Goal: Task Accomplishment & Management: Manage account settings

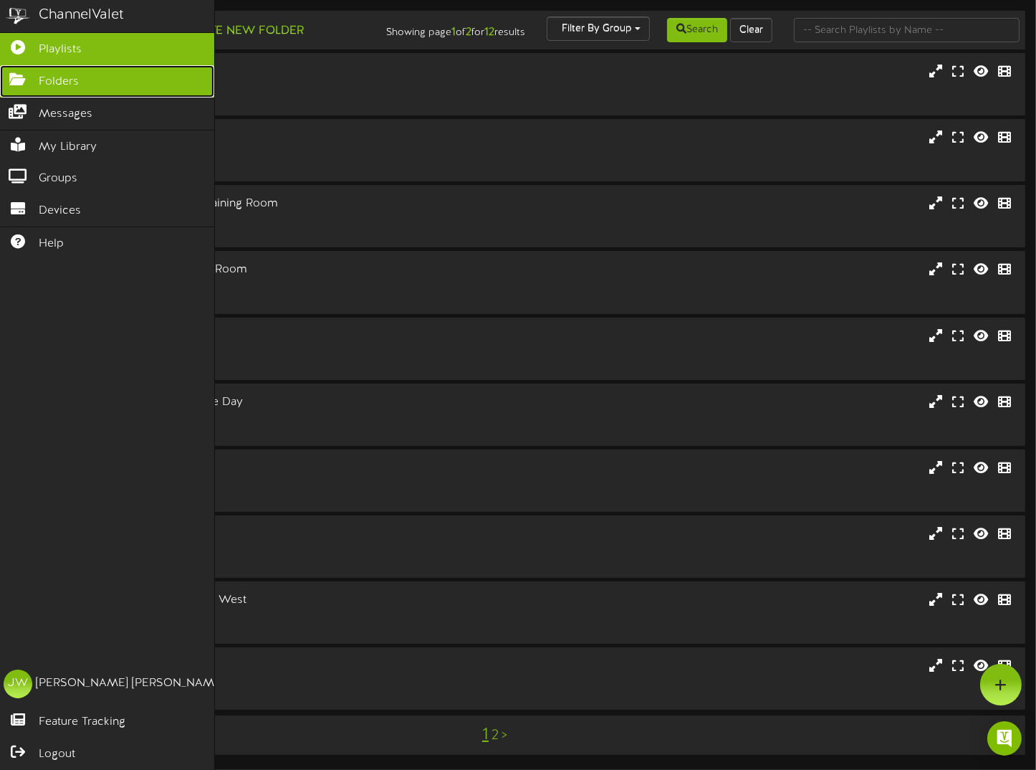
click at [85, 82] on link "Folders" at bounding box center [107, 81] width 214 height 32
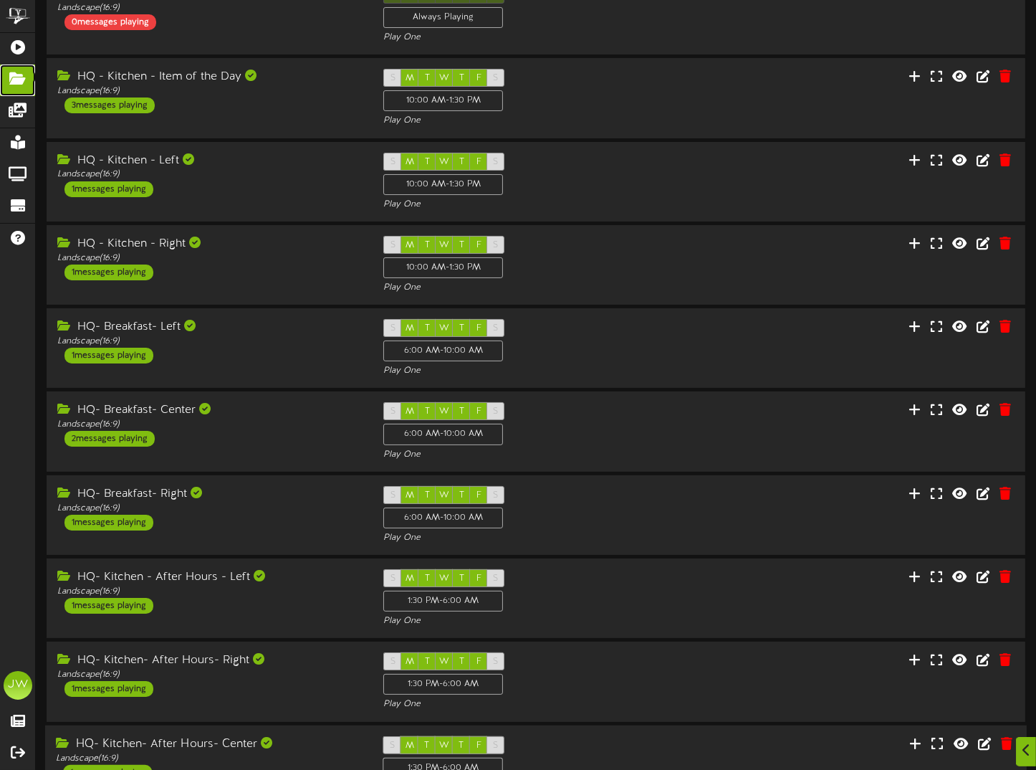
scroll to position [191, 0]
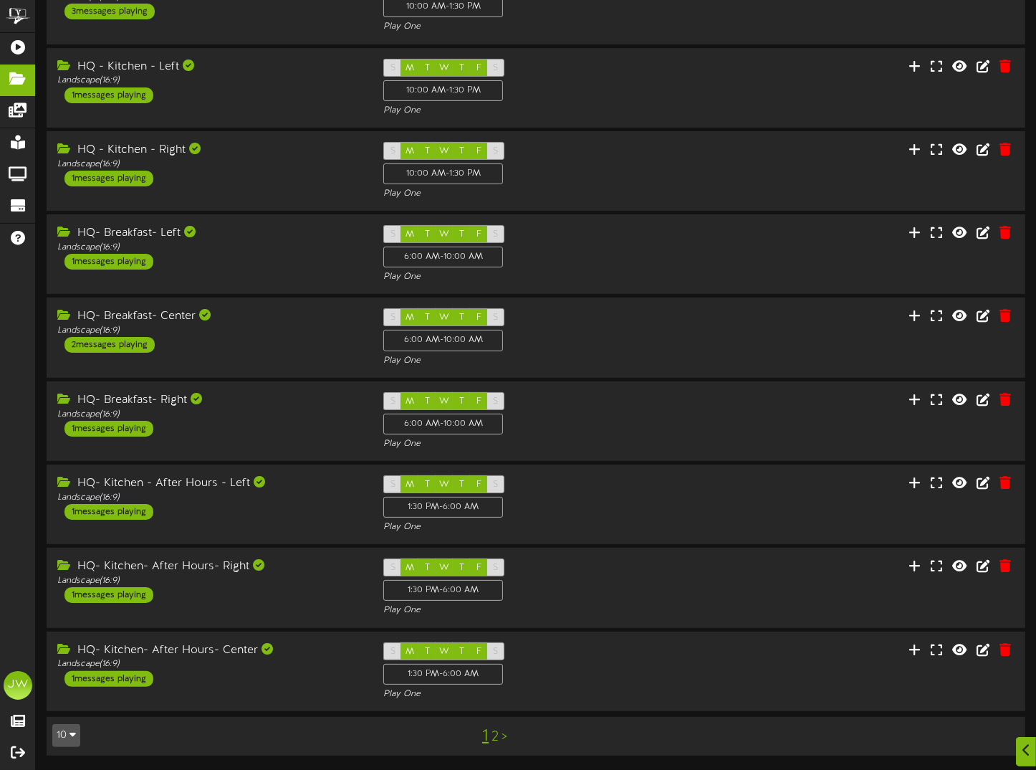
click at [495, 736] on link "2" at bounding box center [495, 737] width 7 height 16
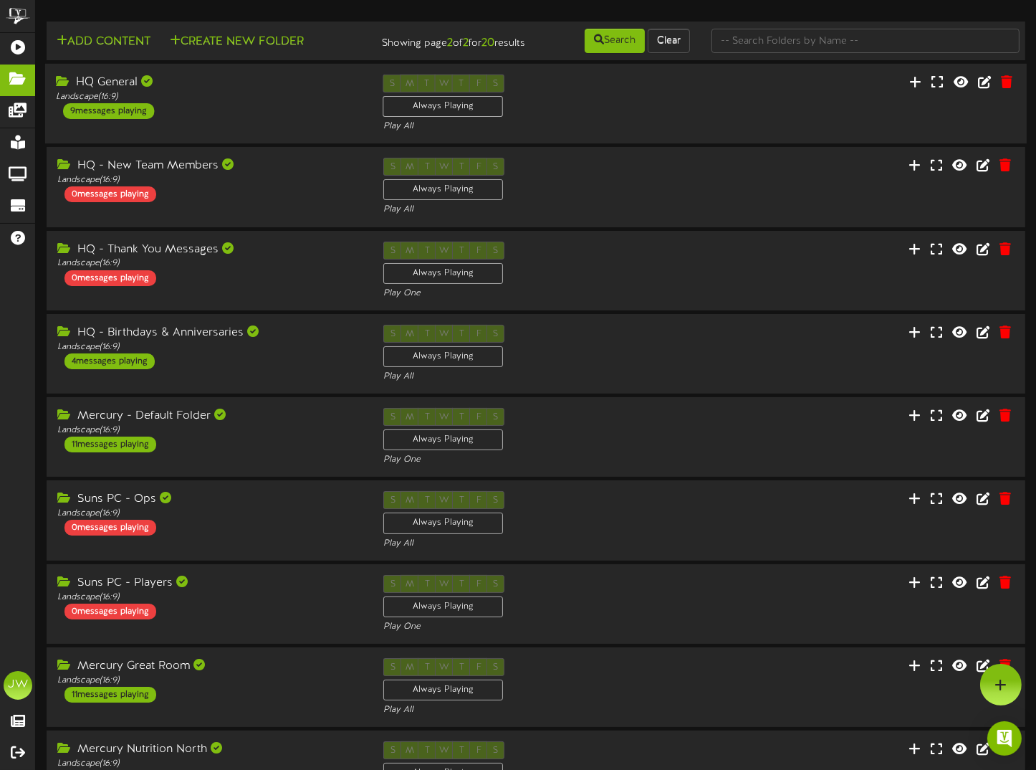
click at [94, 91] on div "HQ General" at bounding box center [209, 83] width 306 height 16
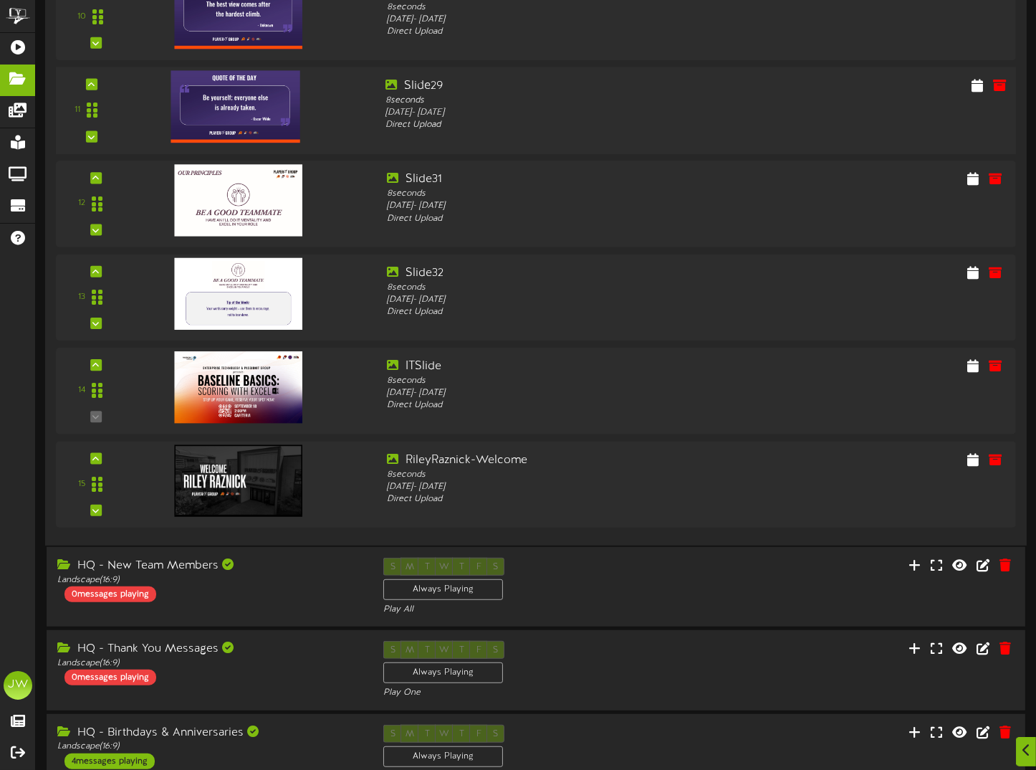
scroll to position [1003, 0]
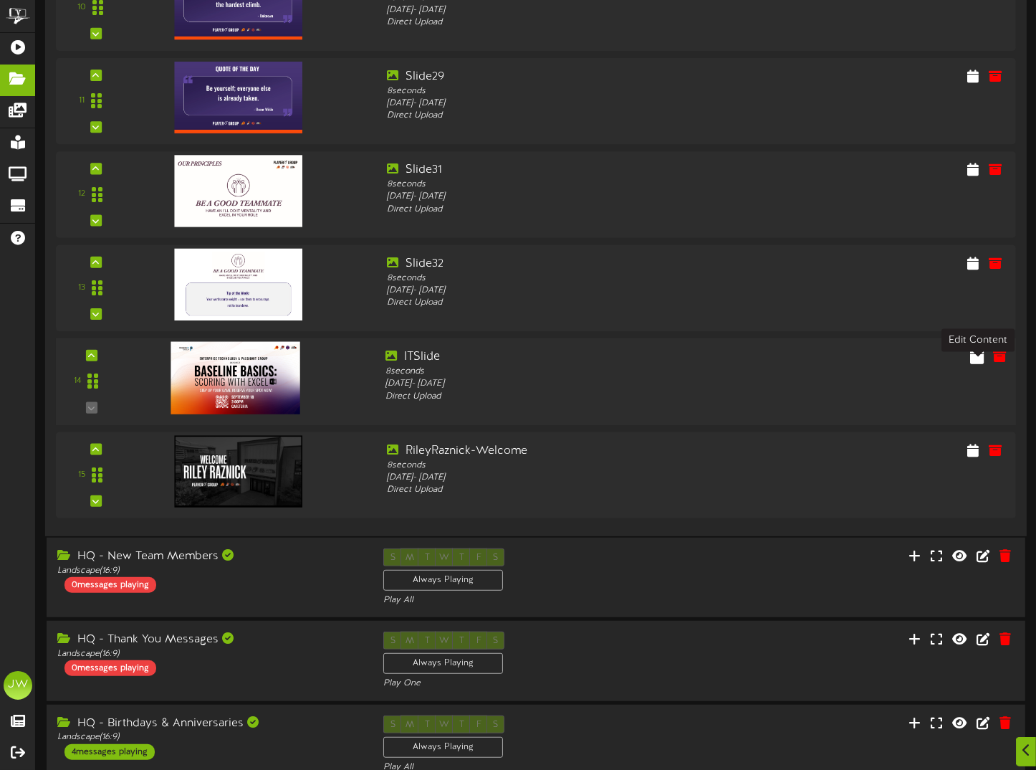
click at [975, 363] on icon at bounding box center [977, 356] width 14 height 16
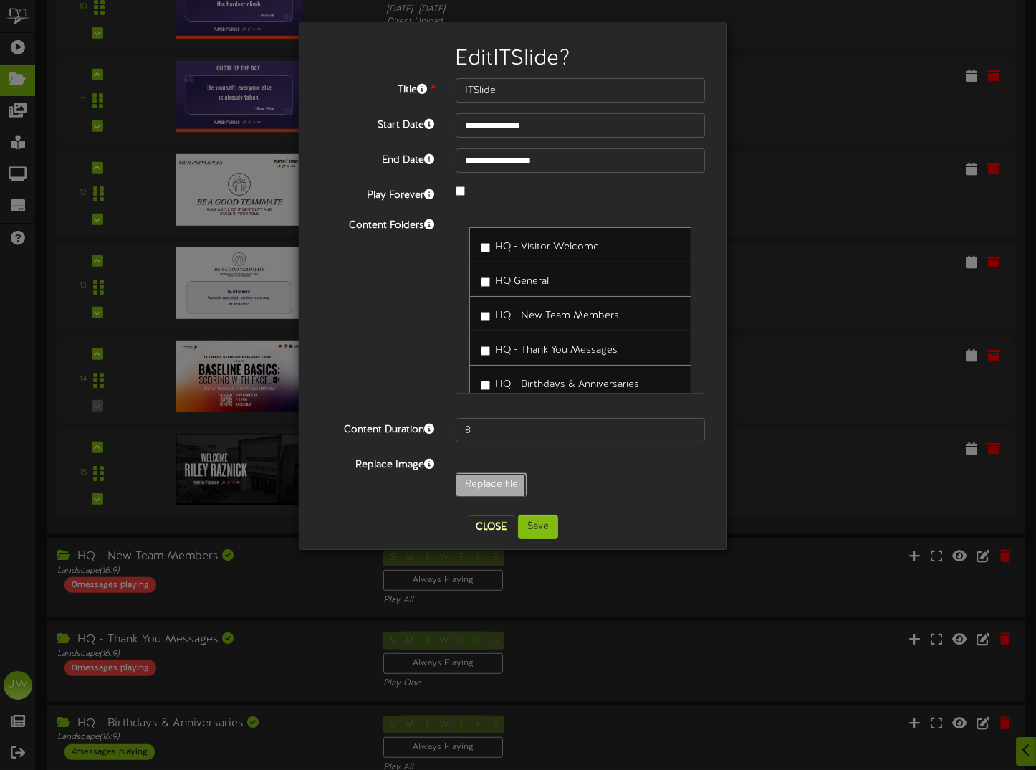
type input "**********"
click at [535, 532] on button "Save" at bounding box center [538, 527] width 40 height 24
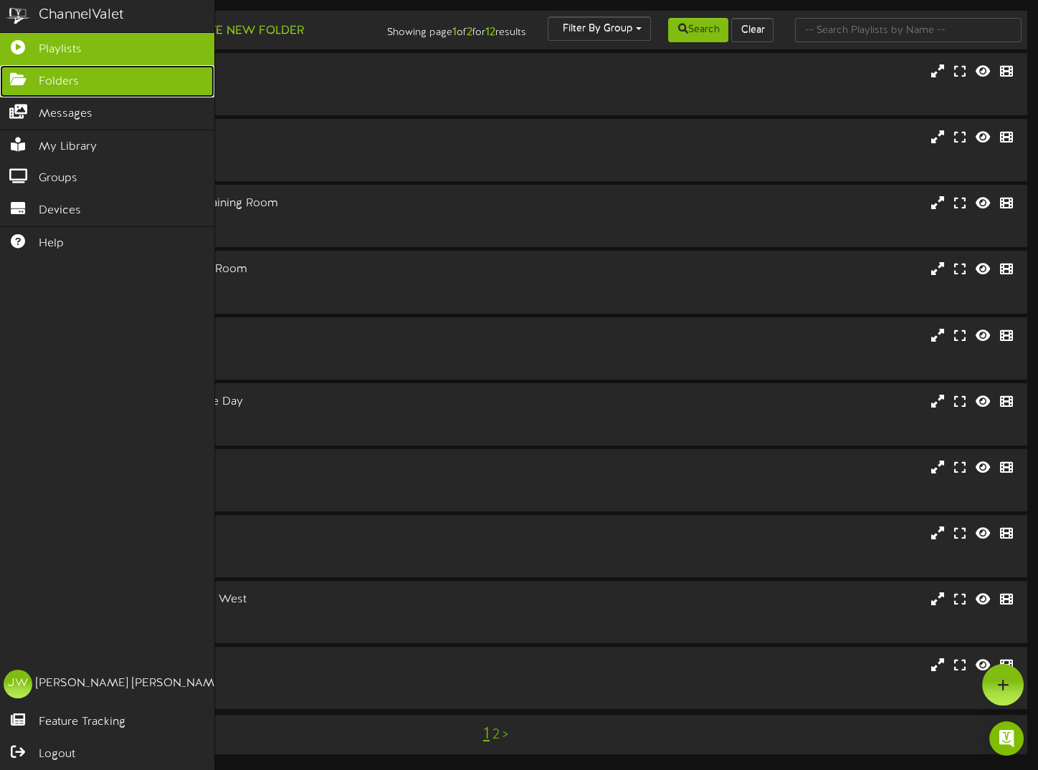
click at [26, 85] on link "Folders" at bounding box center [107, 81] width 214 height 32
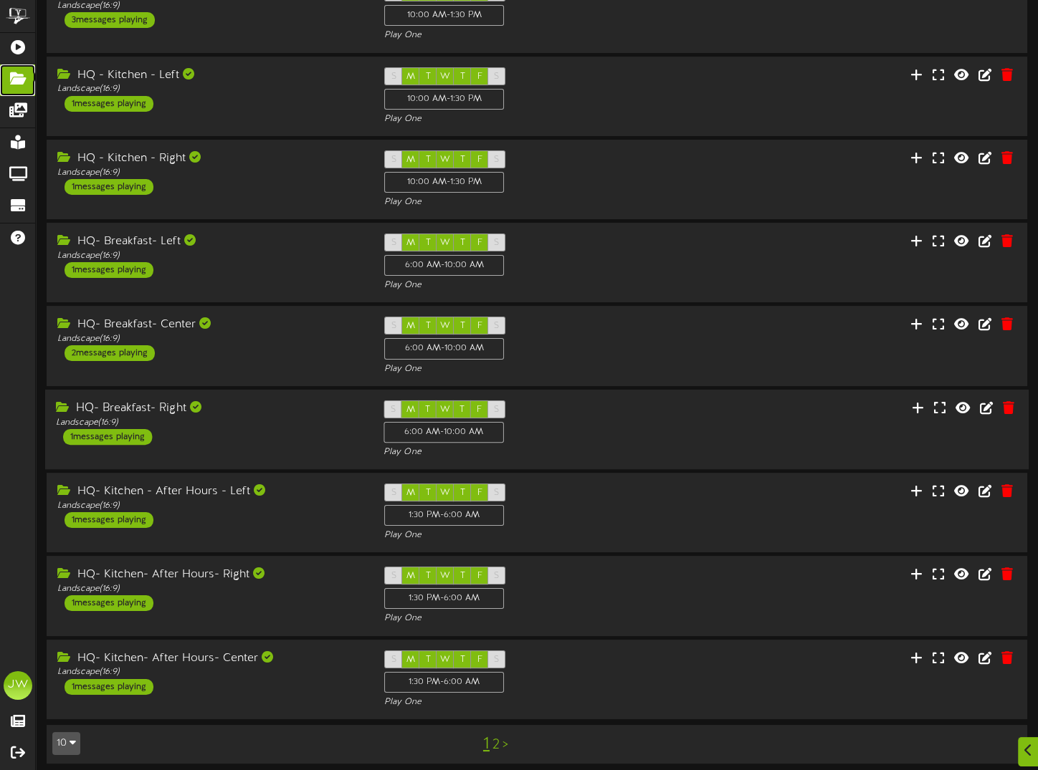
scroll to position [191, 0]
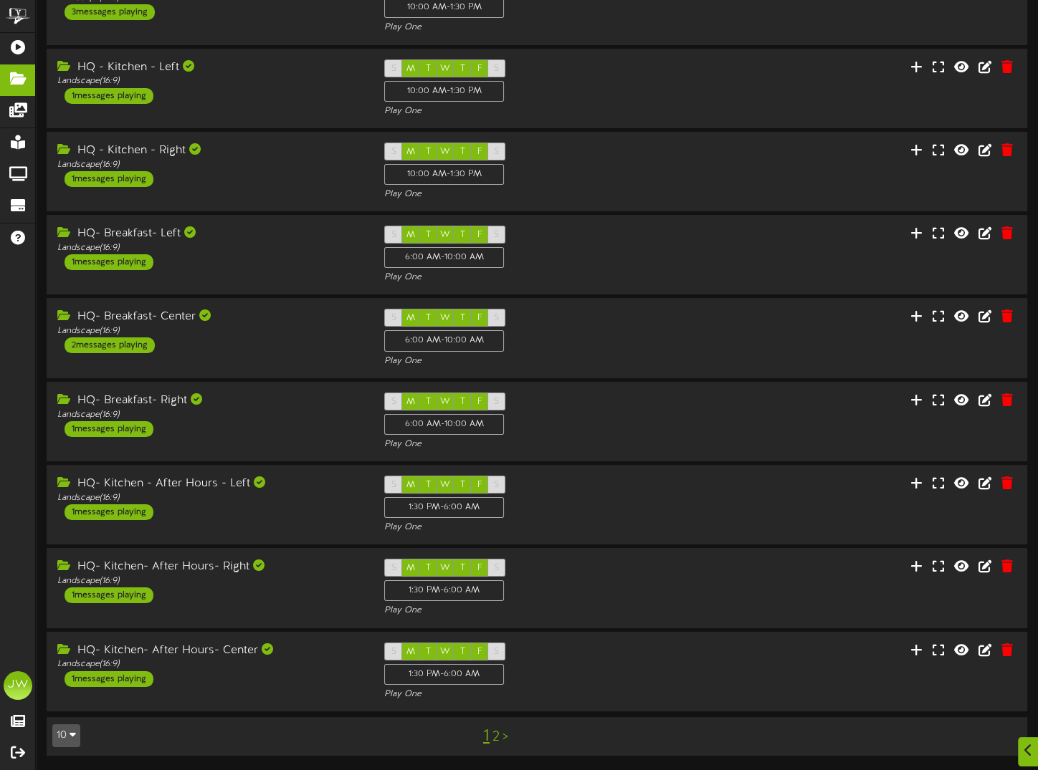
click at [494, 734] on link "2" at bounding box center [495, 738] width 7 height 16
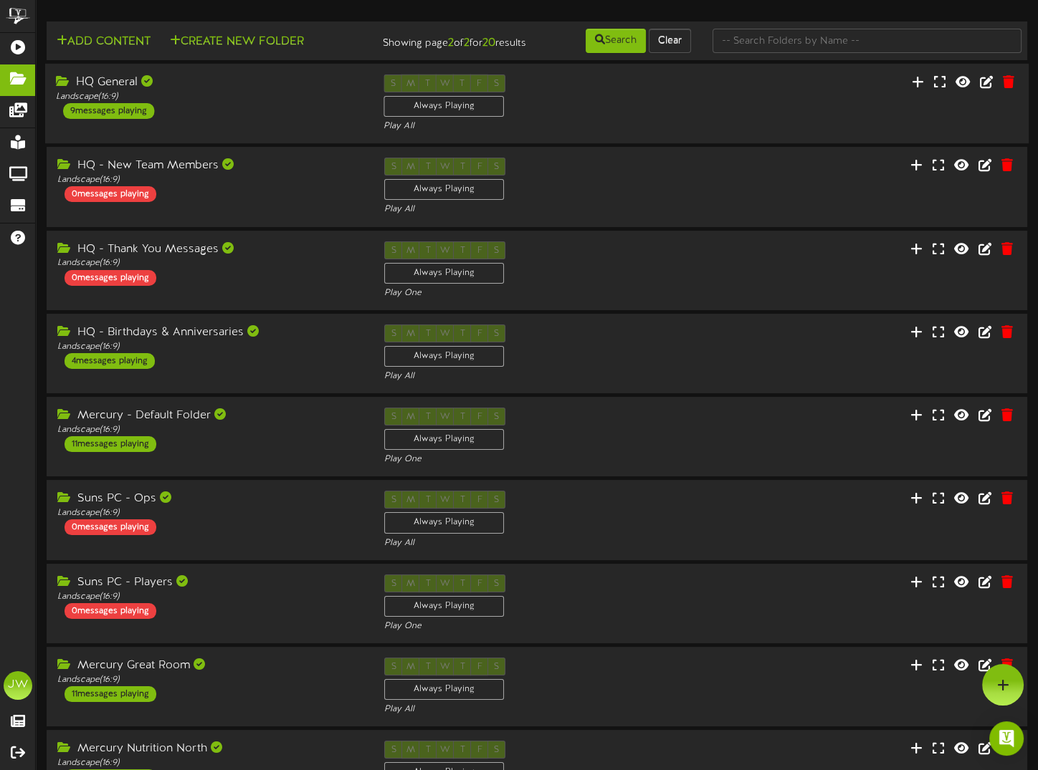
click at [126, 89] on div "HQ General" at bounding box center [209, 83] width 306 height 16
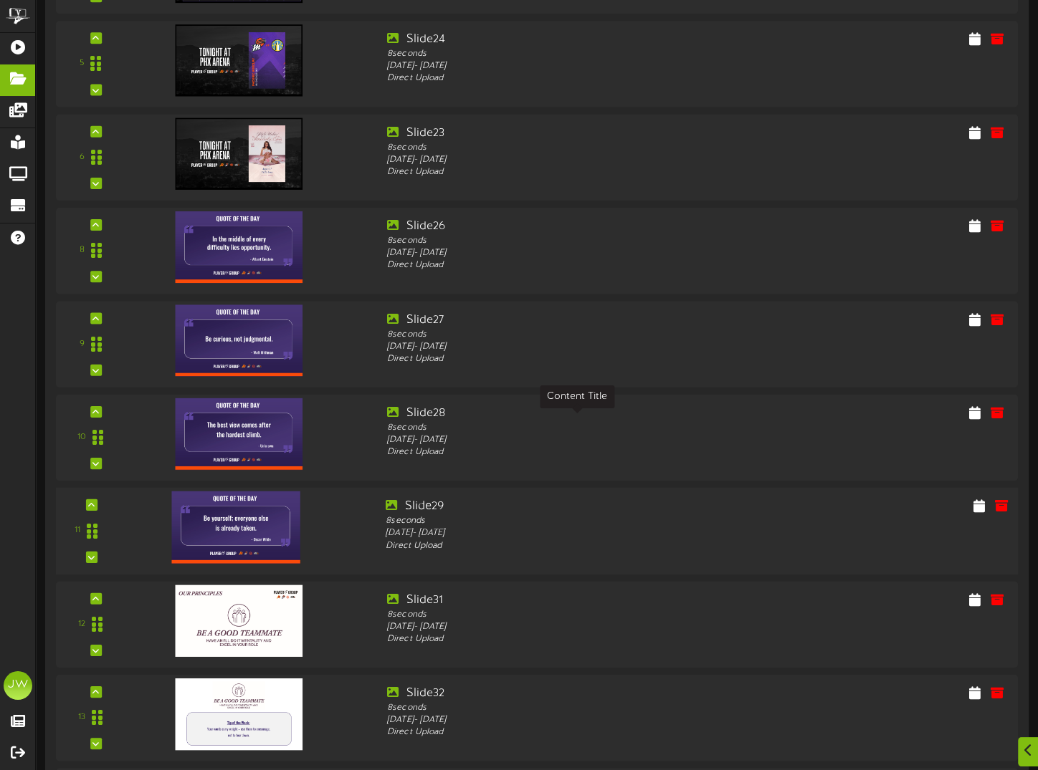
scroll to position [1003, 0]
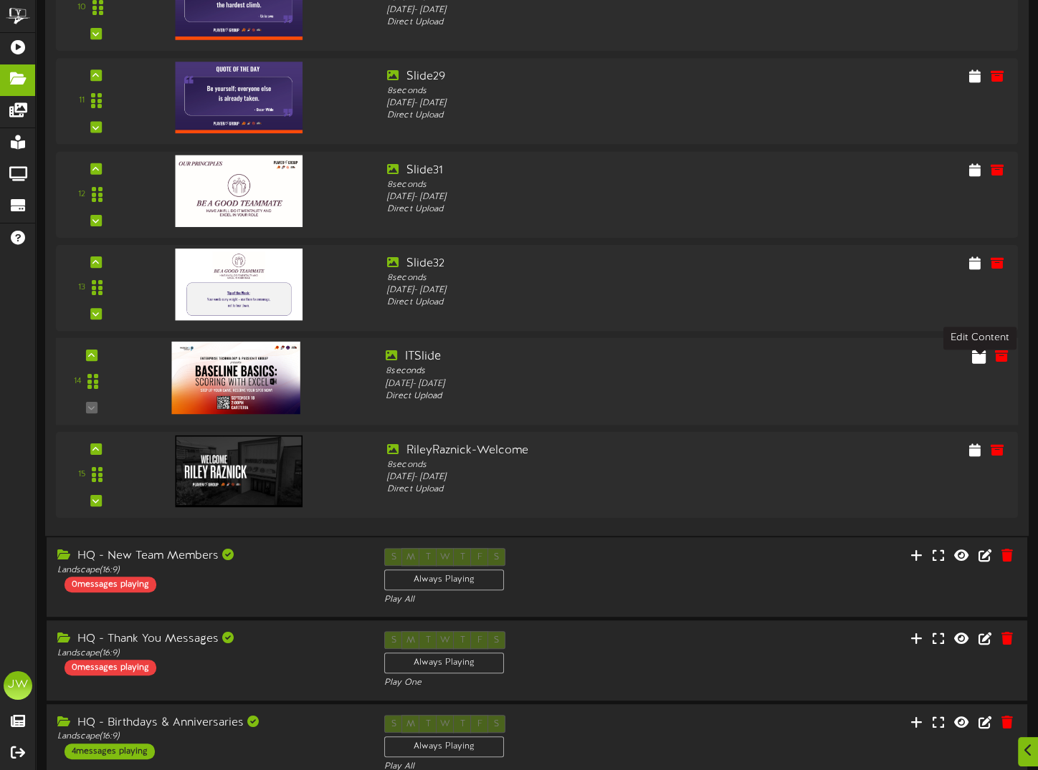
click at [980, 363] on icon at bounding box center [979, 356] width 14 height 16
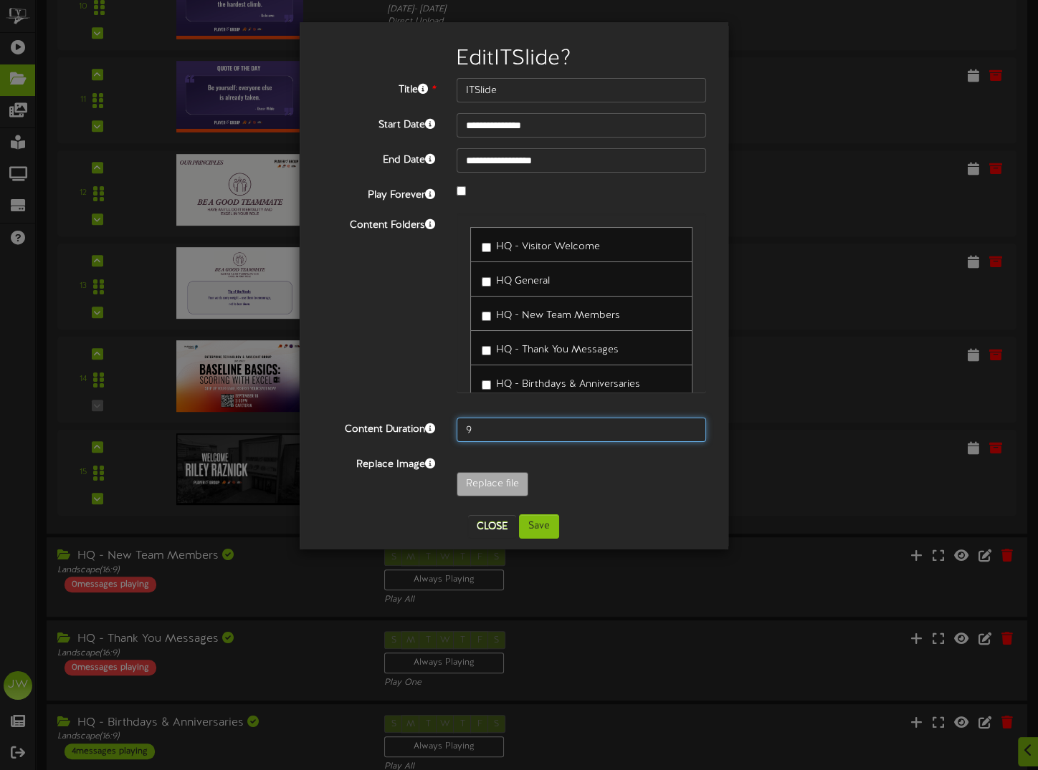
click at [693, 424] on input "9" at bounding box center [582, 430] width 250 height 24
click at [693, 424] on input "10" at bounding box center [582, 430] width 250 height 24
click at [693, 424] on input "11" at bounding box center [582, 430] width 250 height 24
click at [693, 424] on input "12" at bounding box center [582, 430] width 250 height 24
click at [693, 424] on input "13" at bounding box center [582, 430] width 250 height 24
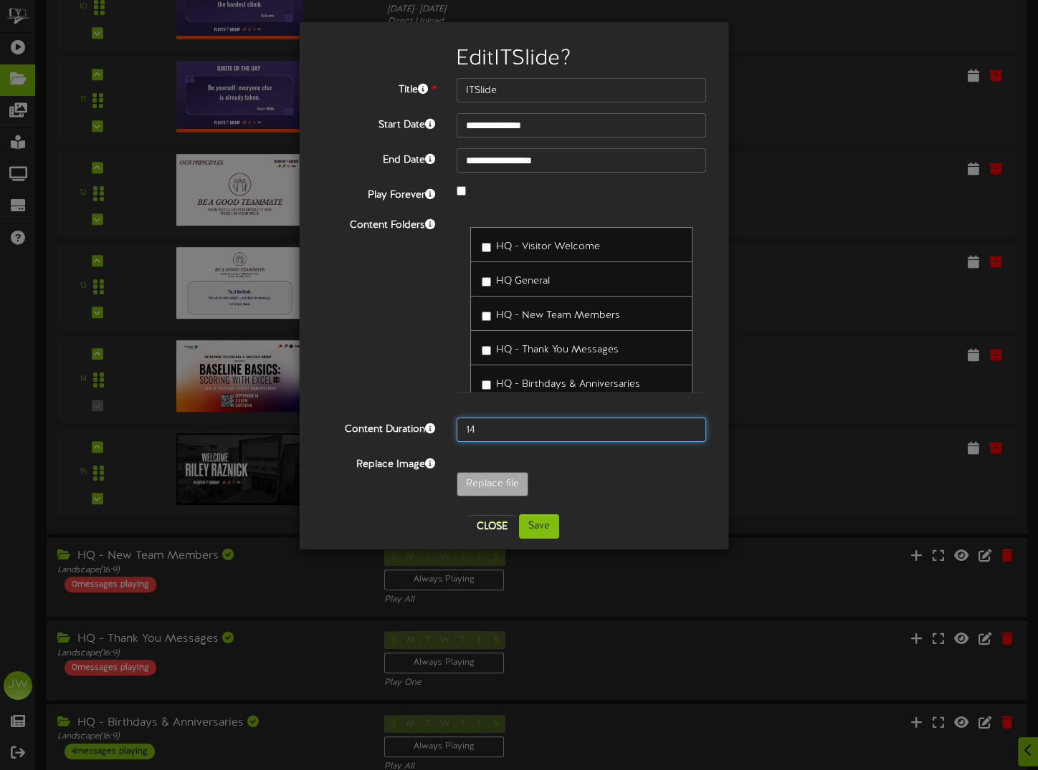
click at [693, 424] on input "14" at bounding box center [582, 430] width 250 height 24
type input "15"
click at [693, 424] on input "15" at bounding box center [582, 430] width 250 height 24
click at [525, 527] on button "Save" at bounding box center [539, 527] width 40 height 24
